Goal: Task Accomplishment & Management: Manage account settings

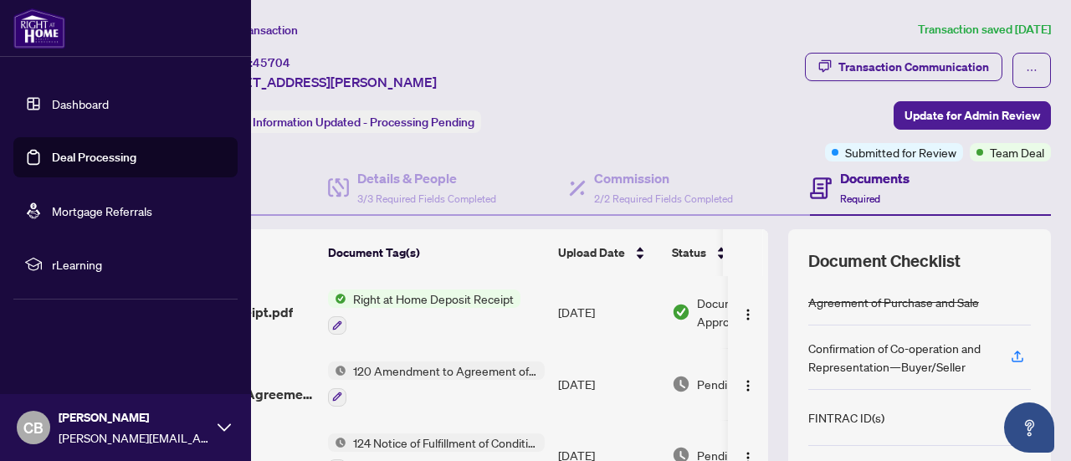
click at [99, 98] on link "Dashboard" at bounding box center [80, 103] width 57 height 15
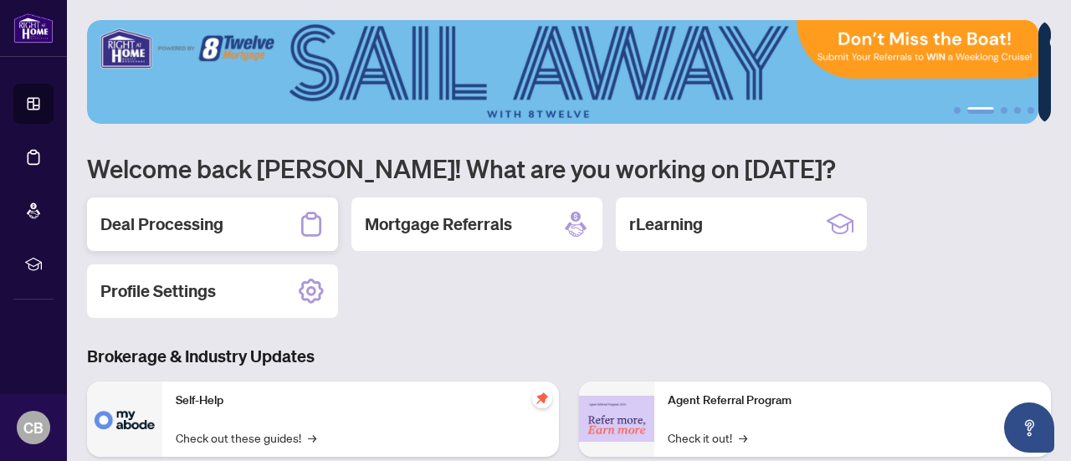
click at [202, 223] on h2 "Deal Processing" at bounding box center [161, 223] width 123 height 23
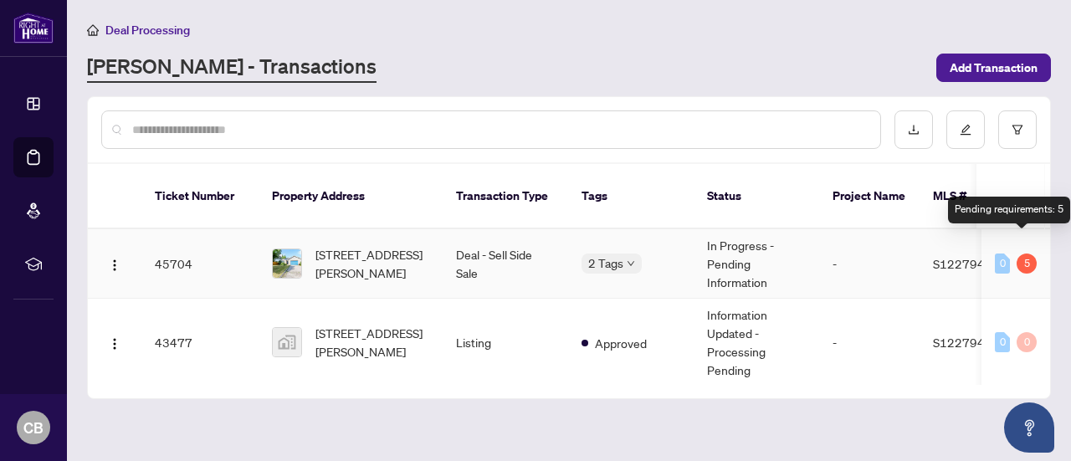
click at [1021, 253] on div "5" at bounding box center [1026, 263] width 20 height 20
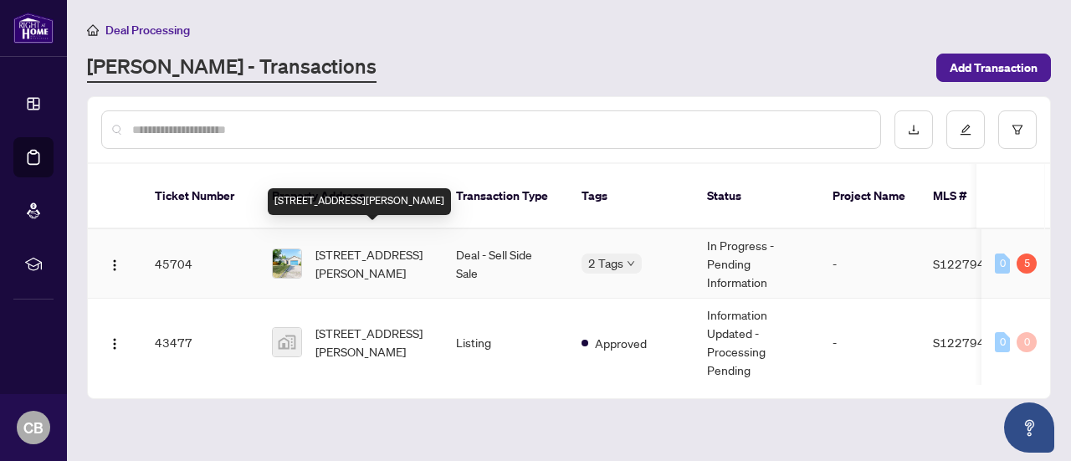
click at [350, 258] on span "[STREET_ADDRESS][PERSON_NAME]" at bounding box center [372, 263] width 114 height 37
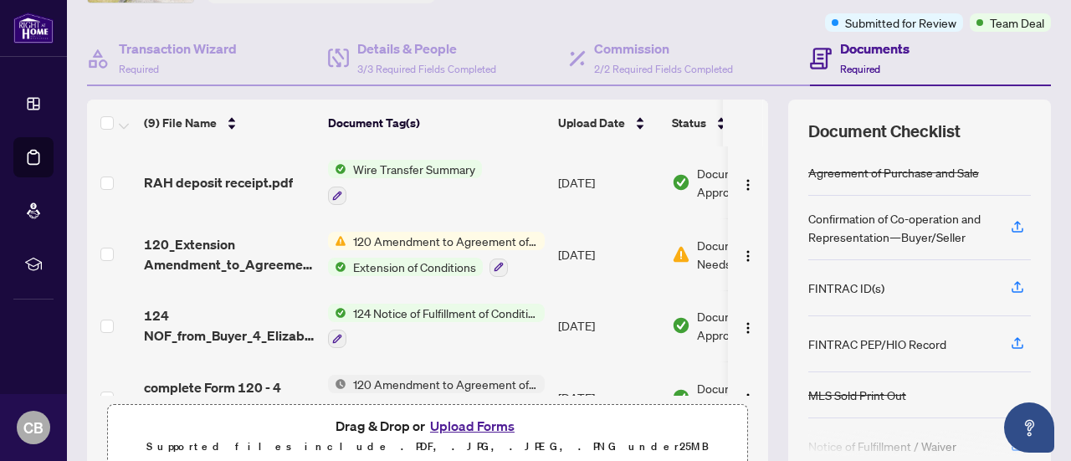
click at [484, 240] on span "120 Amendment to Agreement of Purchase and Sale" at bounding box center [445, 241] width 198 height 18
click at [260, 281] on td "120_Extension Amendment_to_Agreement_of_Purchase_and_Sale_-_A_-_PropTx-[PERSON_…" at bounding box center [229, 254] width 184 height 72
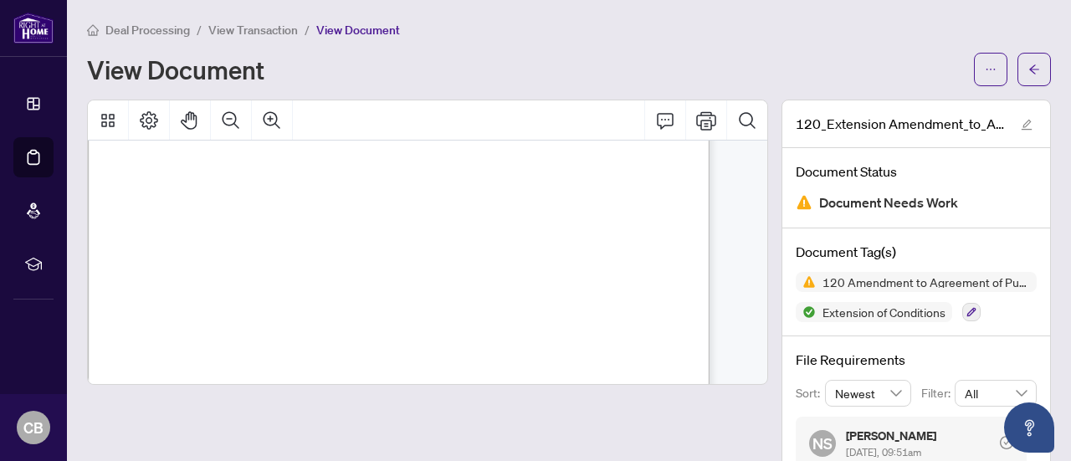
scroll to position [128, 17]
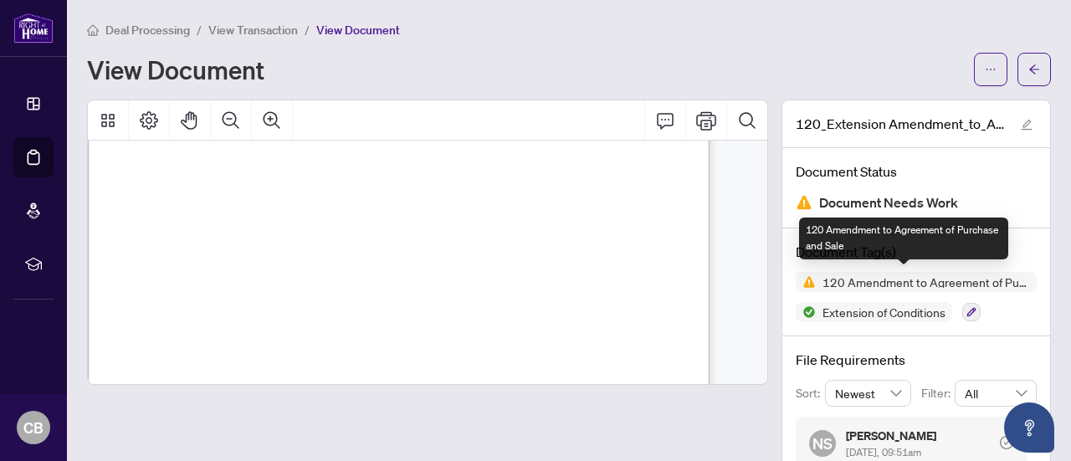
click at [837, 285] on span "120 Amendment to Agreement of Purchase and Sale" at bounding box center [926, 282] width 221 height 12
click at [816, 276] on span "120 Amendment to Agreement of Purchase and Sale" at bounding box center [926, 282] width 221 height 12
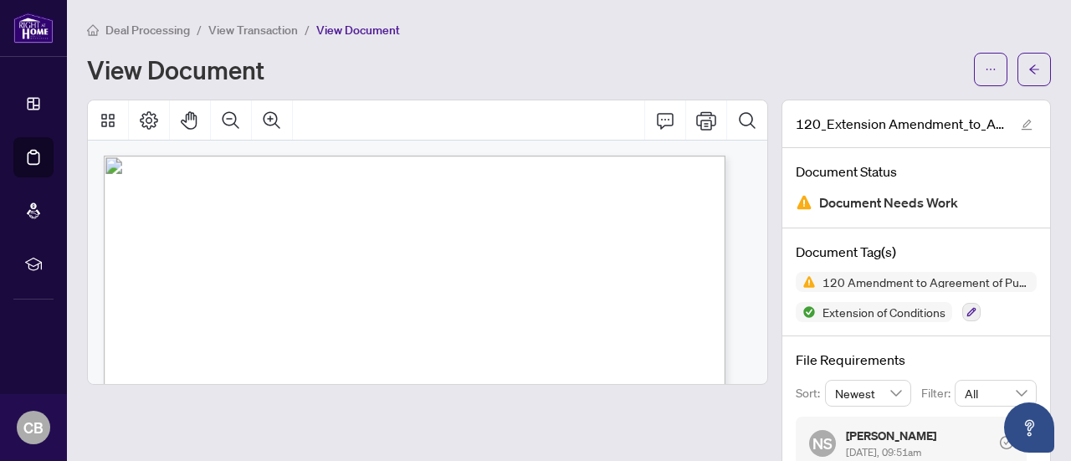
scroll to position [0, 1]
